Goal: Use online tool/utility: Utilize a website feature to perform a specific function

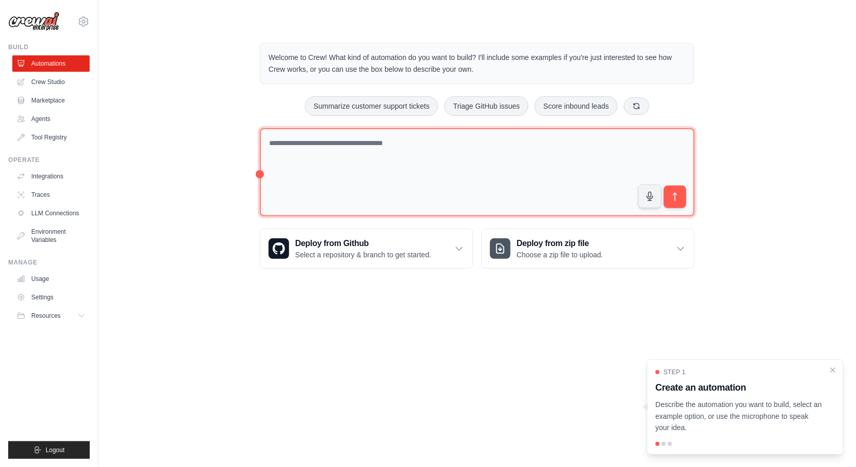
click at [475, 150] on textarea at bounding box center [477, 172] width 434 height 89
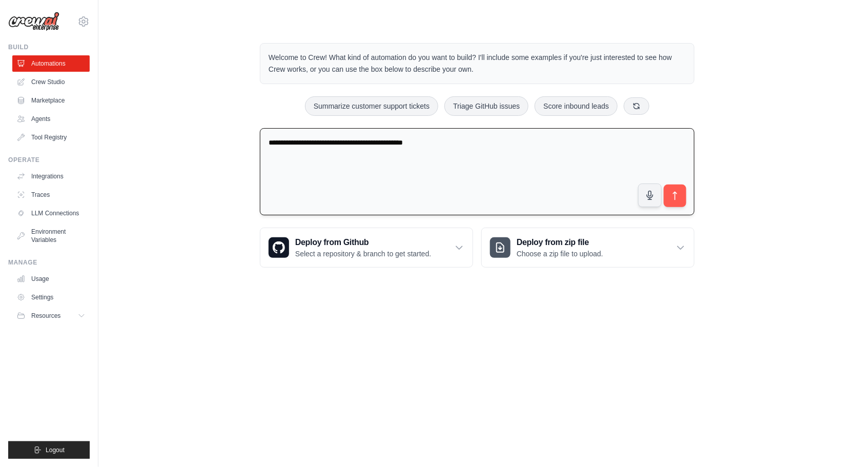
paste textarea "**********"
type textarea "**********"
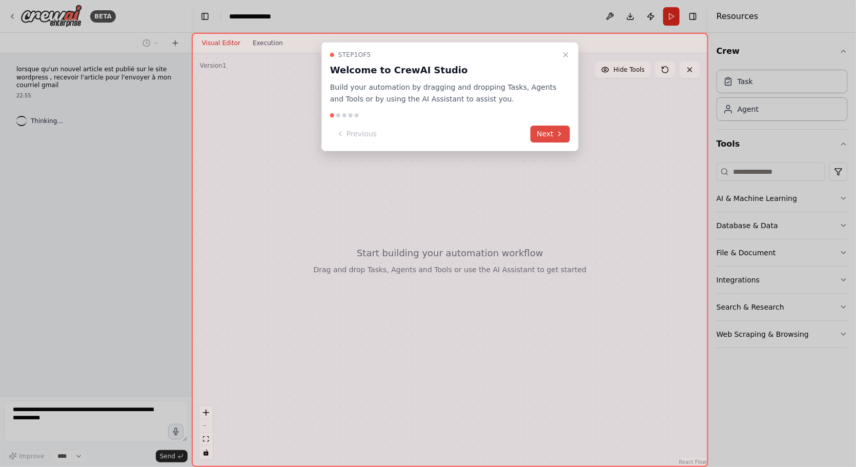
click at [561, 139] on button "Next" at bounding box center [549, 134] width 39 height 17
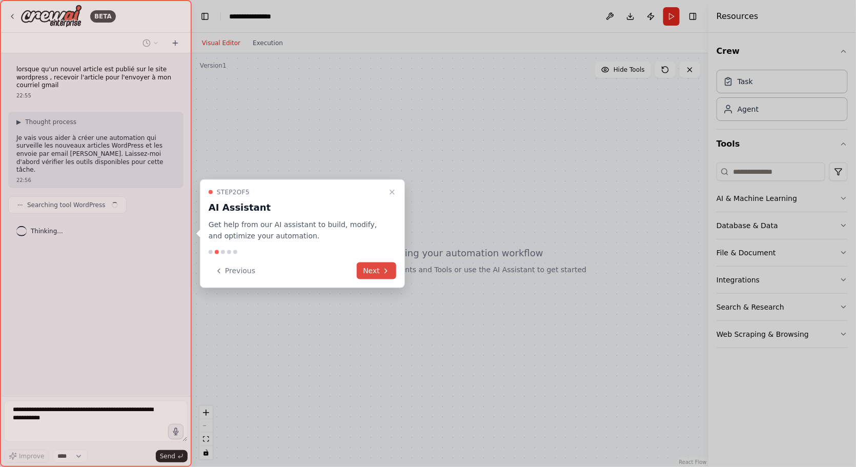
click at [378, 272] on button "Next" at bounding box center [376, 270] width 39 height 17
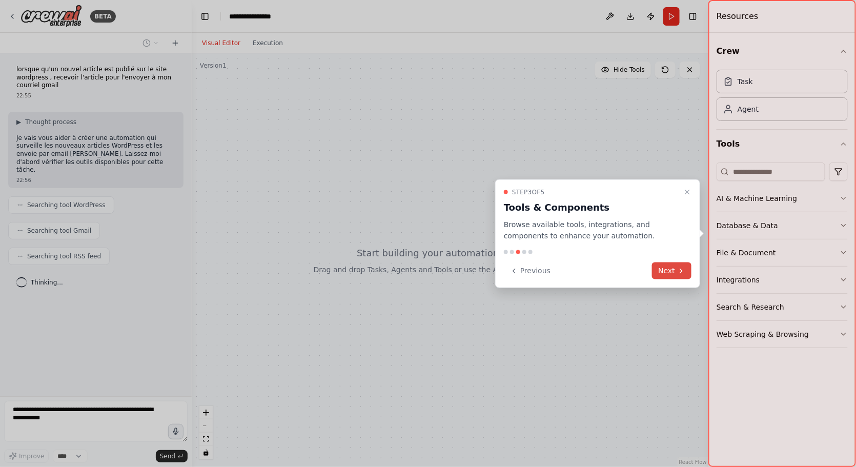
click at [677, 274] on icon at bounding box center [681, 270] width 8 height 8
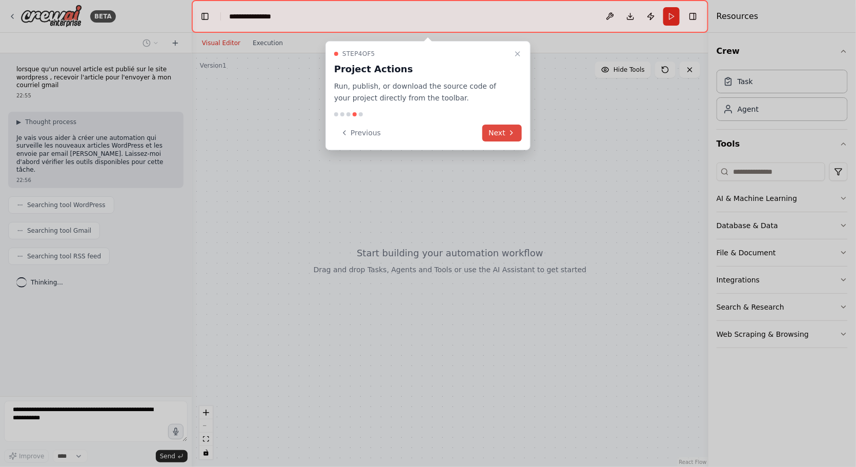
click at [494, 133] on button "Next" at bounding box center [501, 132] width 39 height 17
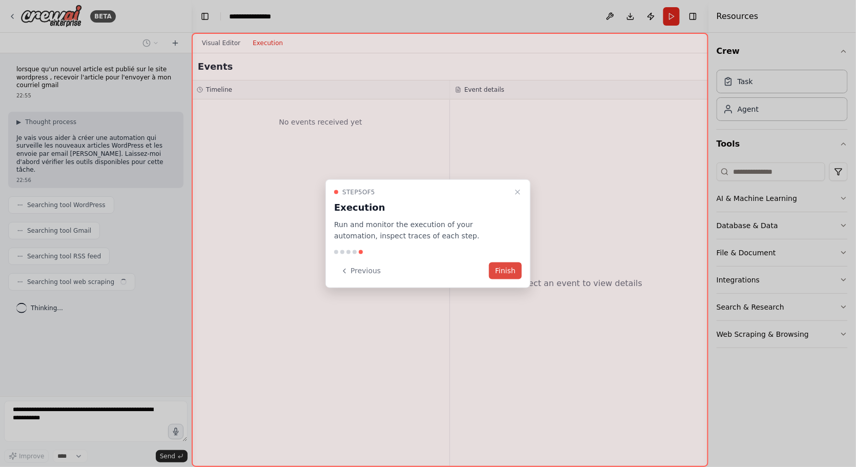
click at [508, 273] on button "Finish" at bounding box center [505, 270] width 33 height 17
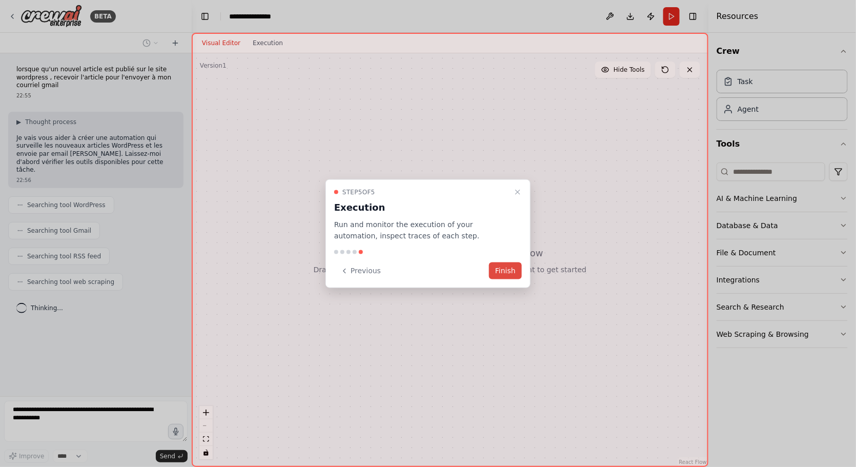
click at [498, 272] on button "Finish" at bounding box center [505, 270] width 33 height 17
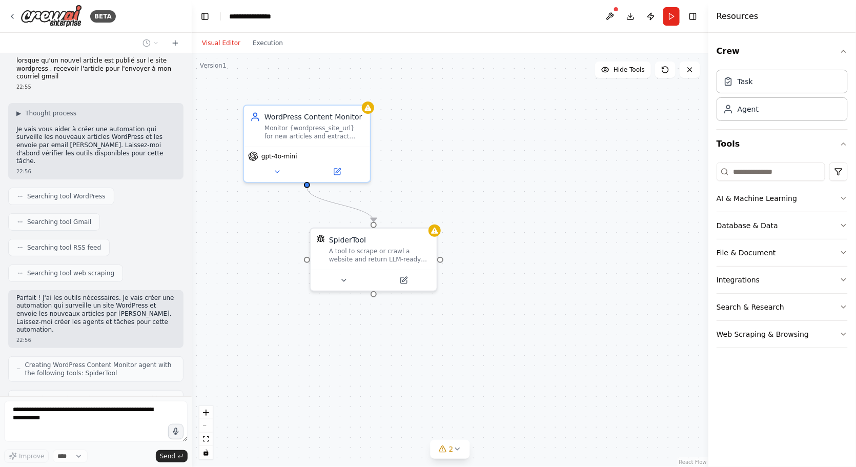
scroll to position [43, 0]
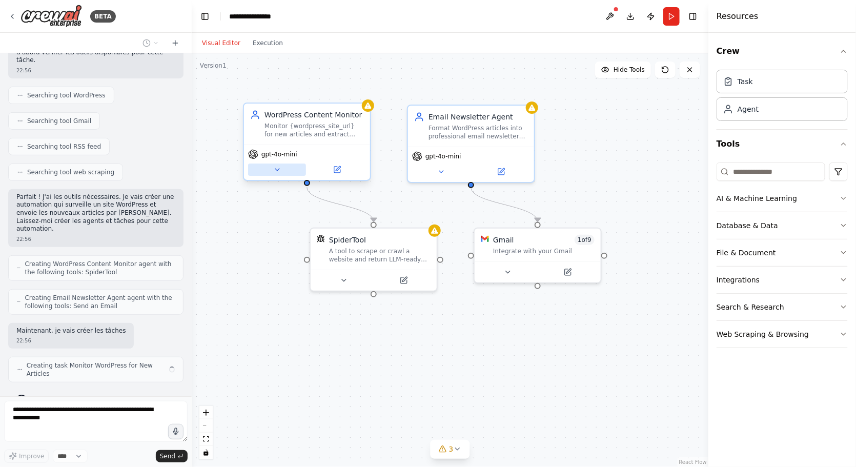
click at [279, 170] on icon at bounding box center [277, 169] width 8 height 8
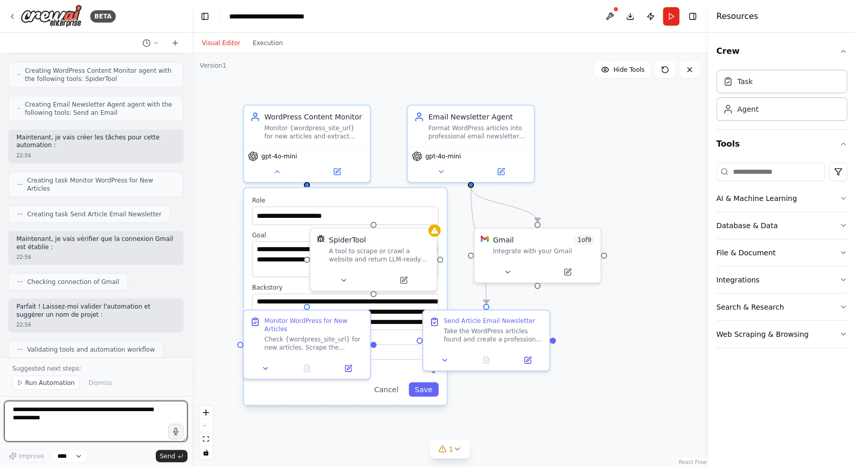
scroll to position [637, 0]
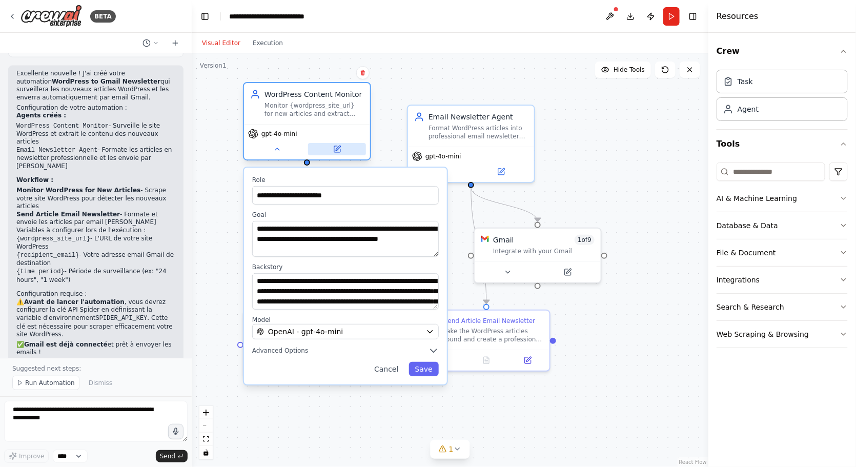
drag, startPoint x: 344, startPoint y: 158, endPoint x: 344, endPoint y: 131, distance: 26.6
click at [344, 131] on div "gpt-4o-mini" at bounding box center [307, 141] width 126 height 35
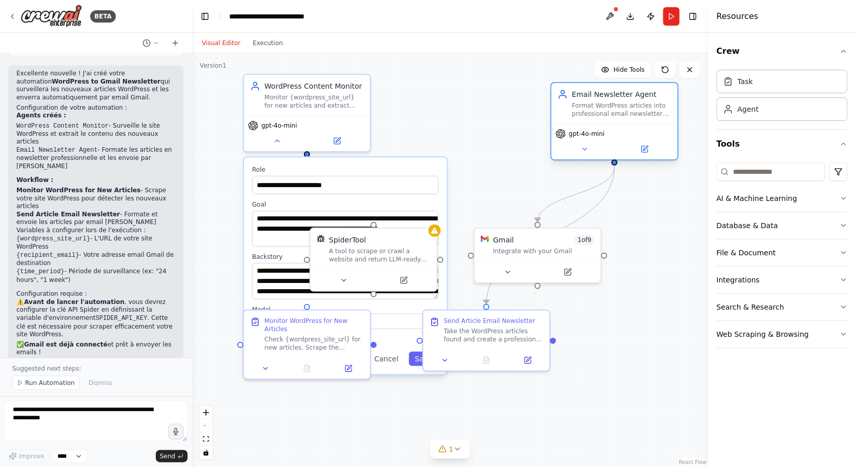
drag, startPoint x: 506, startPoint y: 154, endPoint x: 650, endPoint y: 138, distance: 144.9
click at [650, 138] on div "gpt-4o-mini" at bounding box center [614, 134] width 118 height 10
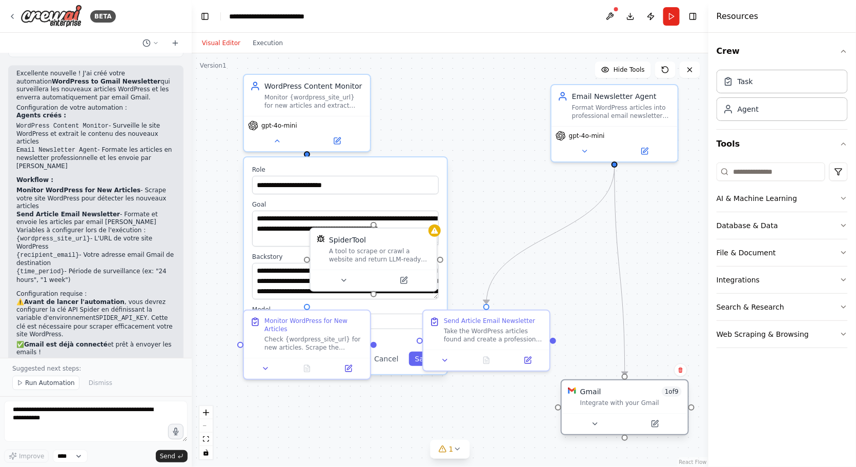
drag, startPoint x: 559, startPoint y: 243, endPoint x: 645, endPoint y: 393, distance: 172.6
click at [645, 393] on div "Gmail 1 of 9 Integrate with your Gmail" at bounding box center [630, 396] width 101 height 20
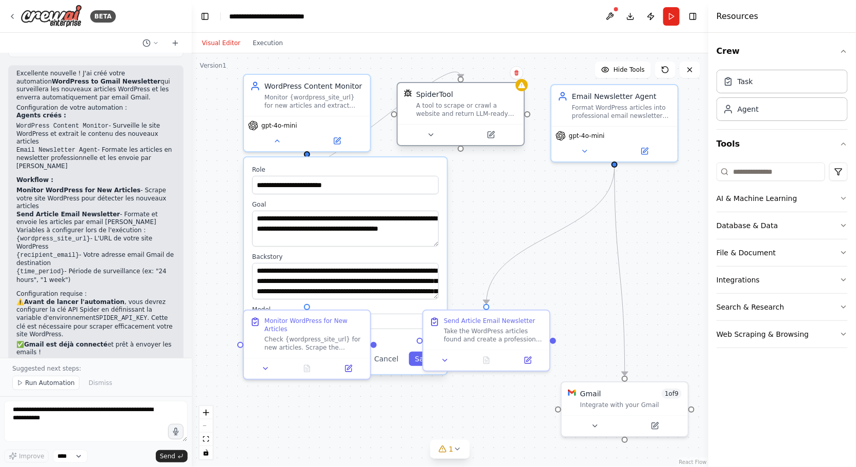
drag, startPoint x: 380, startPoint y: 263, endPoint x: 463, endPoint y: 122, distance: 163.5
click at [463, 122] on div "SpiderTool A tool to scrape or crawl a website and return LLM-ready content." at bounding box center [461, 114] width 128 height 64
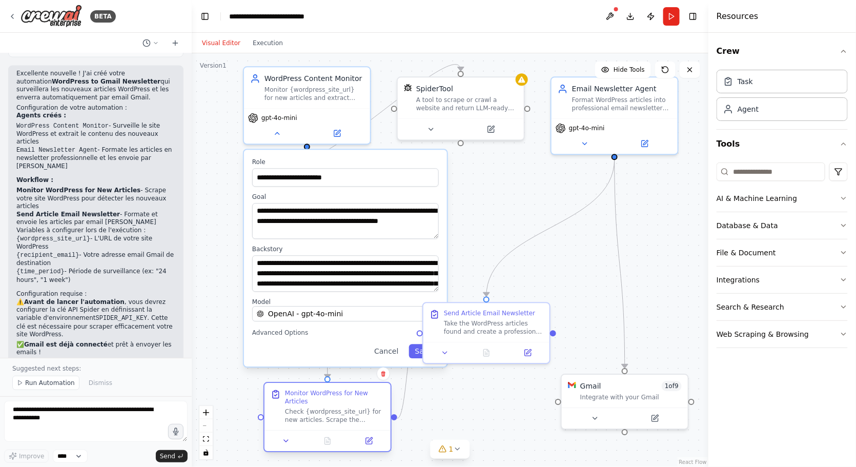
drag, startPoint x: 309, startPoint y: 340, endPoint x: 329, endPoint y: 415, distance: 77.9
click at [329, 415] on div "Check {wordpress_site_url} for new articles. Scrape the website to identify the…" at bounding box center [334, 415] width 99 height 16
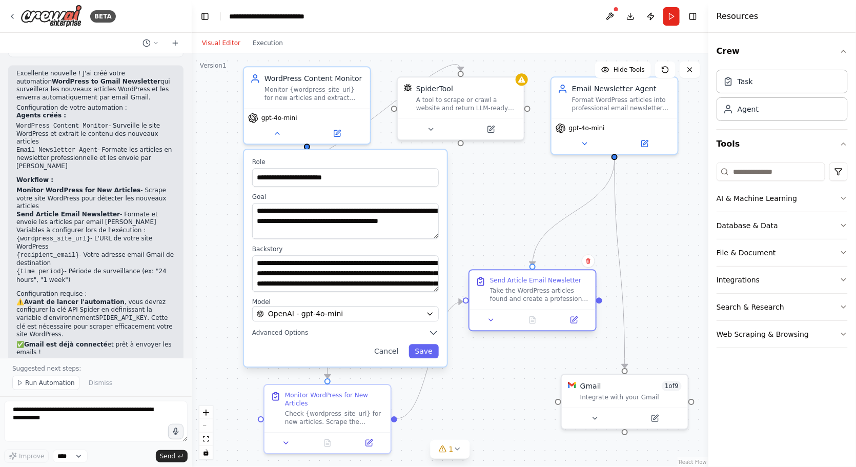
drag, startPoint x: 487, startPoint y: 328, endPoint x: 530, endPoint y: 292, distance: 56.3
click at [530, 292] on div "Send Article Email Newsletter Take the WordPress articles found and create a pr…" at bounding box center [532, 289] width 126 height 39
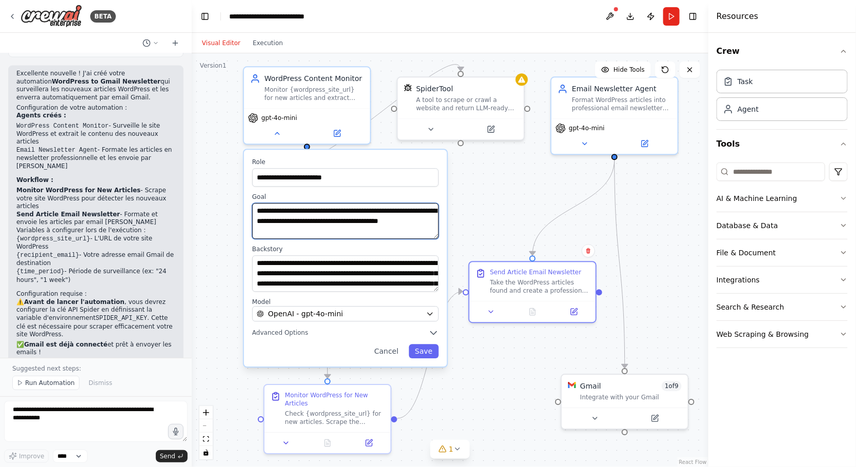
drag, startPoint x: 258, startPoint y: 209, endPoint x: 313, endPoint y: 231, distance: 59.6
click at [313, 231] on textarea "**********" at bounding box center [345, 221] width 186 height 36
